Goal: Find specific page/section: Find specific page/section

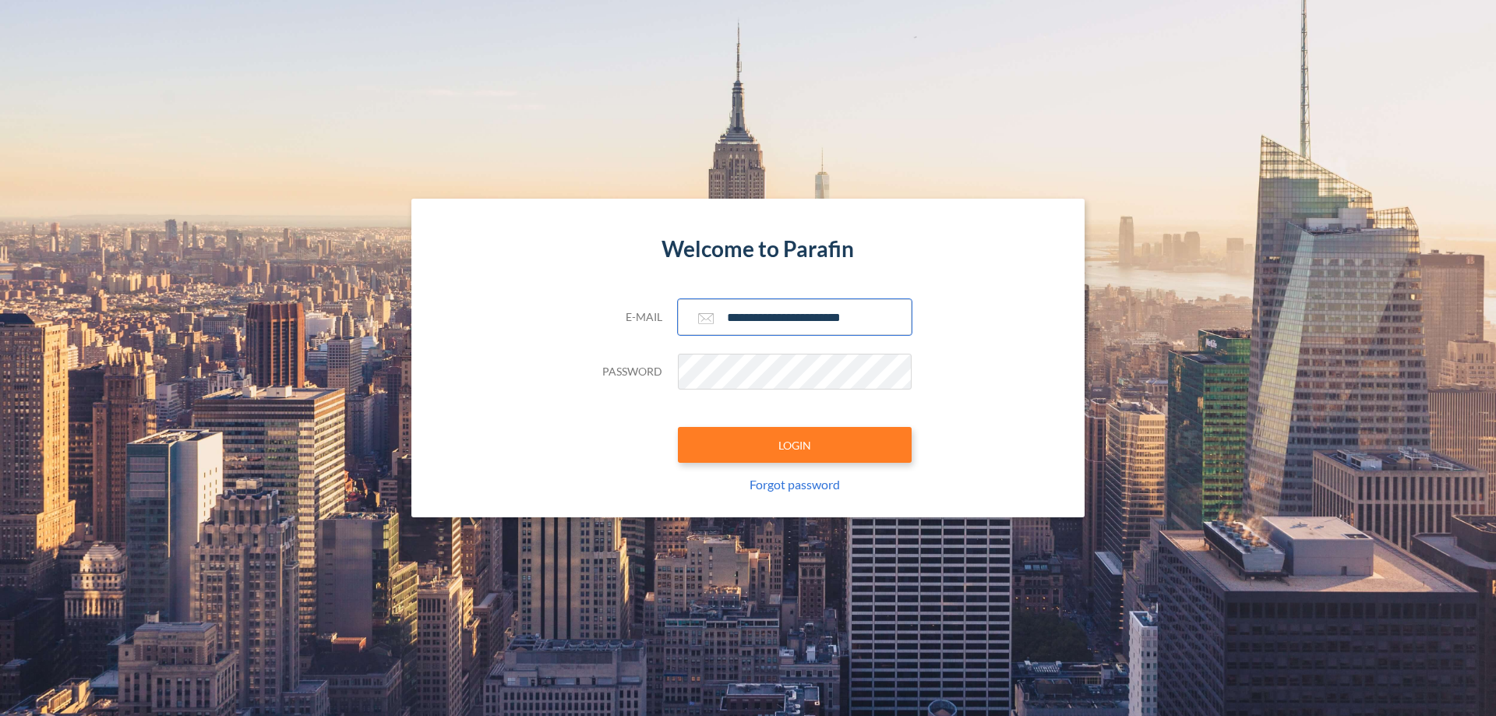
type input "**********"
click at [795, 445] on button "LOGIN" at bounding box center [795, 445] width 234 height 36
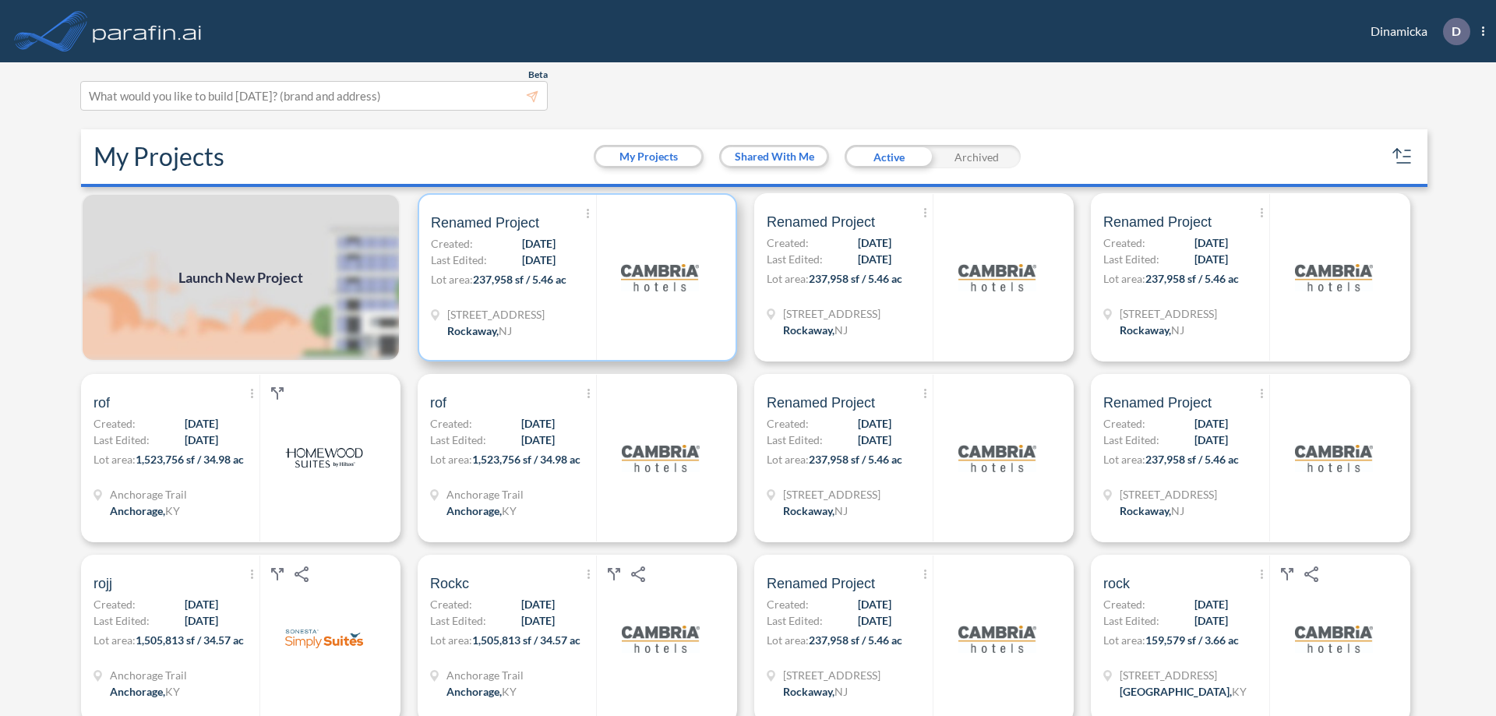
scroll to position [4, 0]
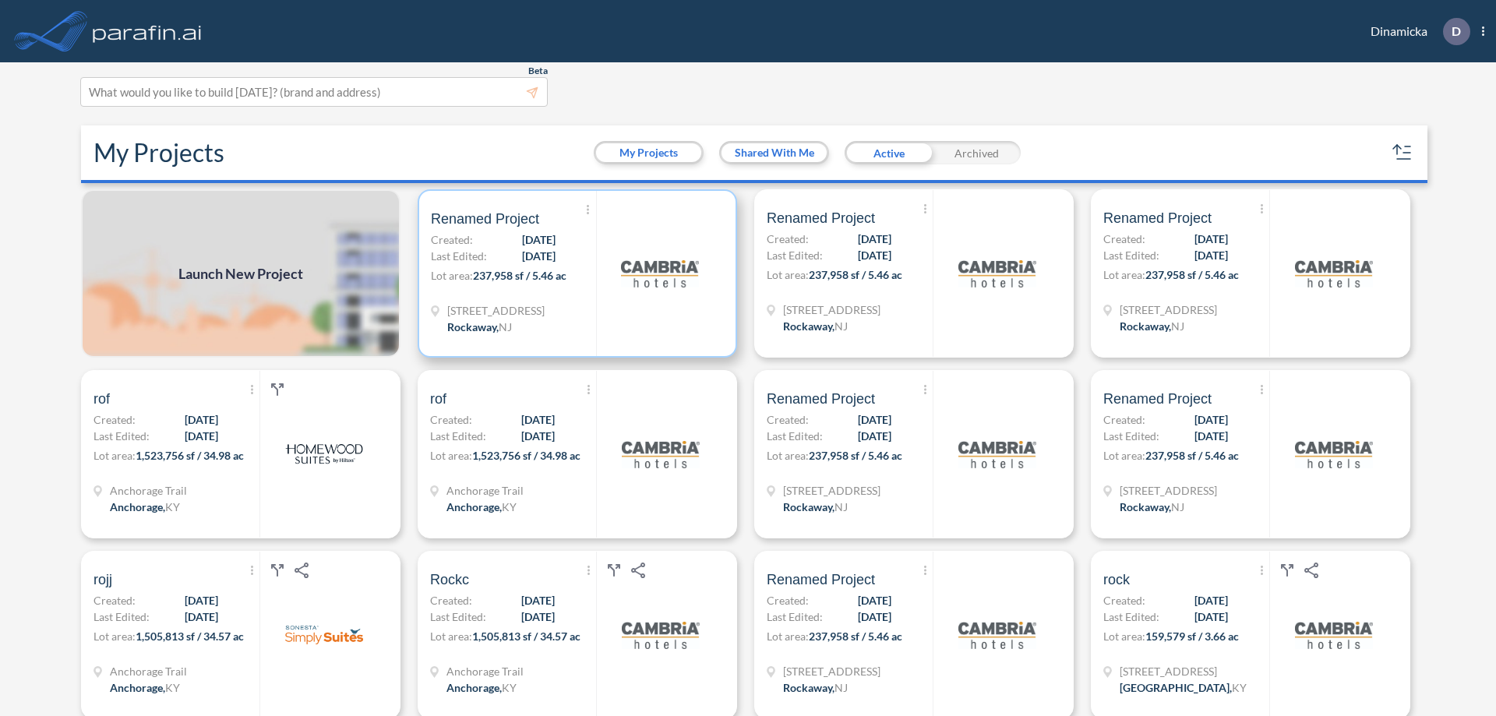
click at [574, 273] on p "Lot area: 237,958 sf / 5.46 ac" at bounding box center [513, 278] width 165 height 23
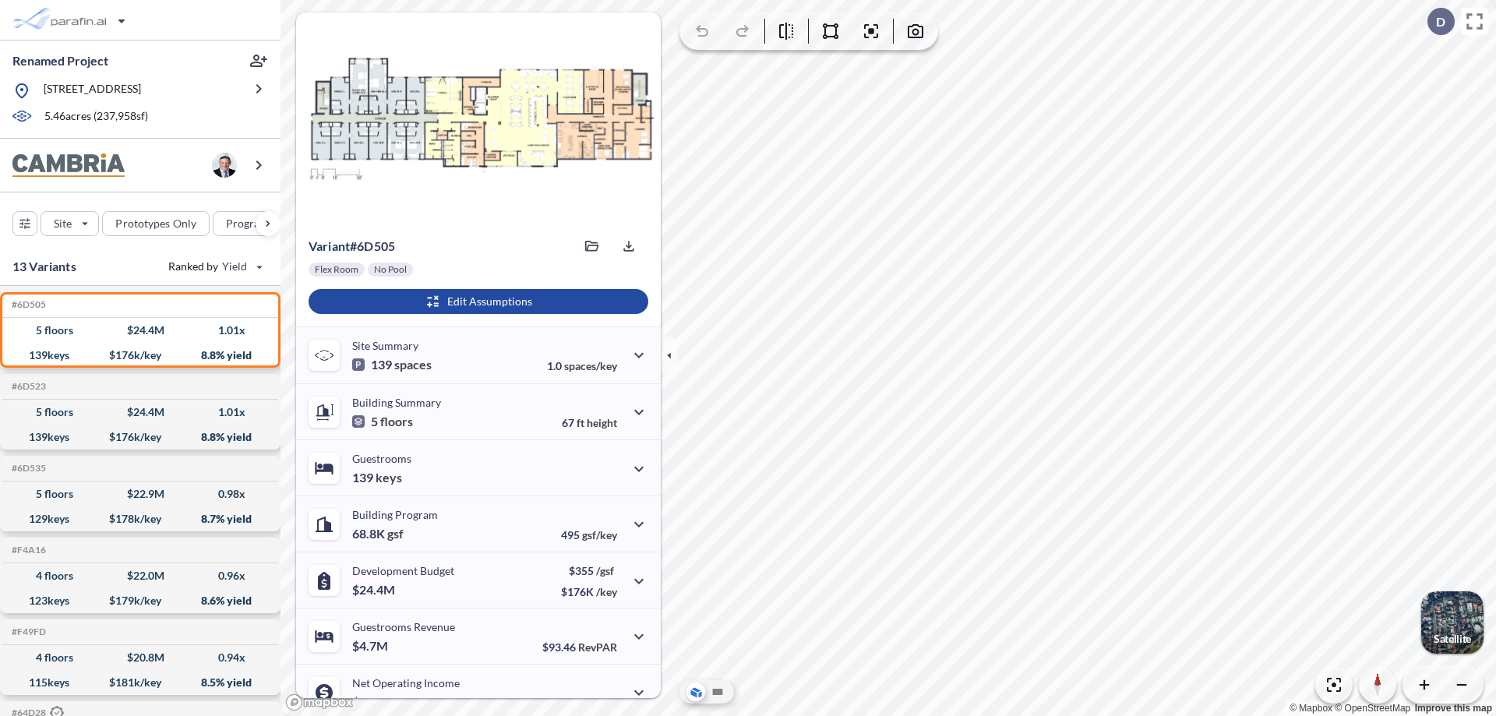
scroll to position [79, 0]
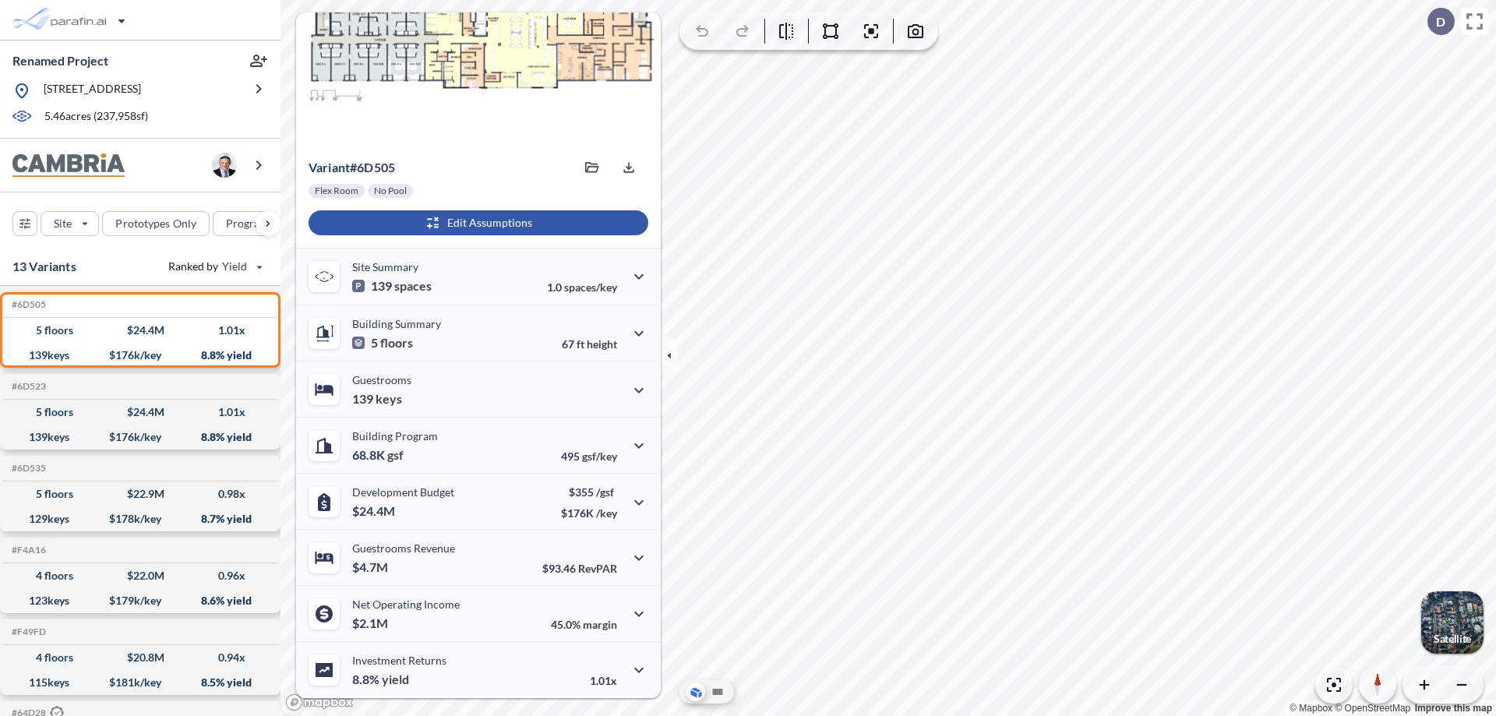
click at [476, 223] on div "button" at bounding box center [479, 222] width 340 height 25
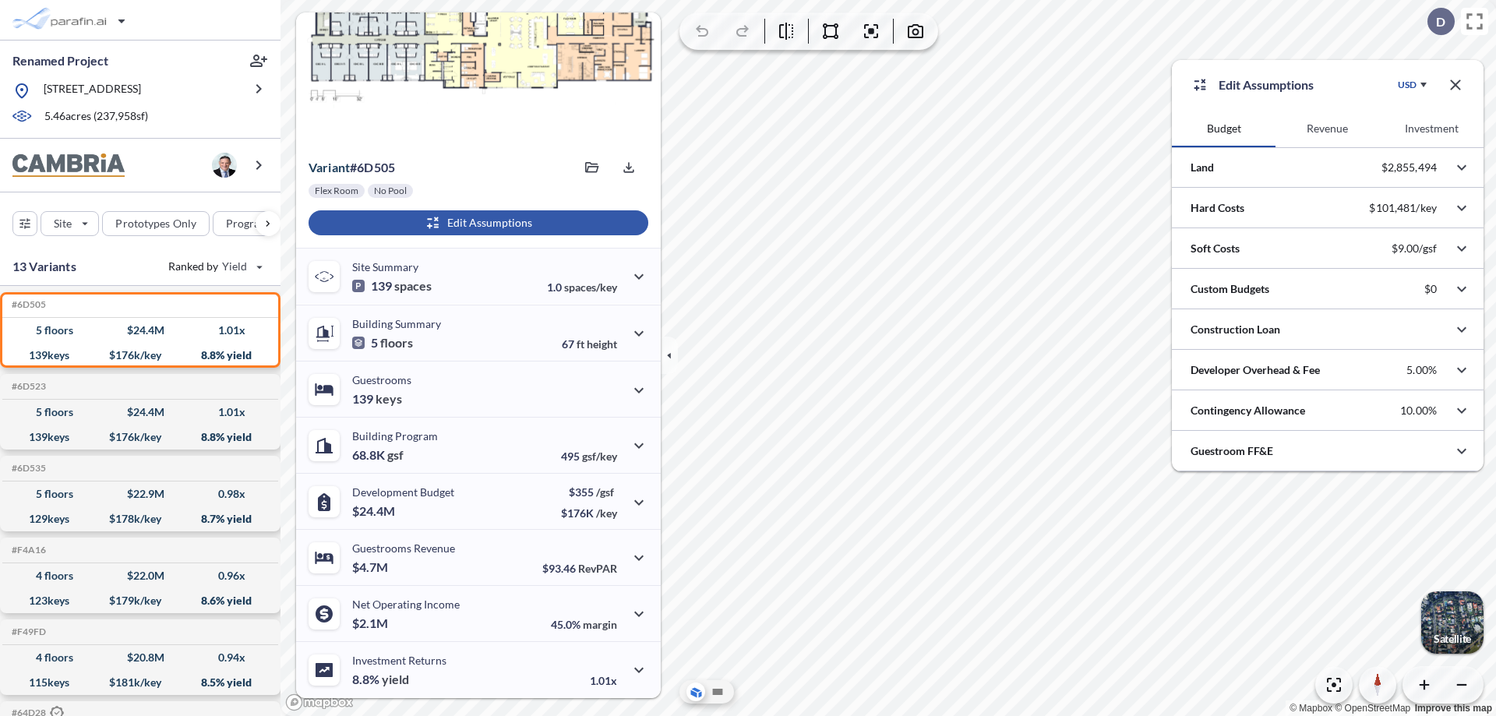
click at [1327, 129] on button "Revenue" at bounding box center [1327, 128] width 104 height 37
